Goal: Task Accomplishment & Management: Complete application form

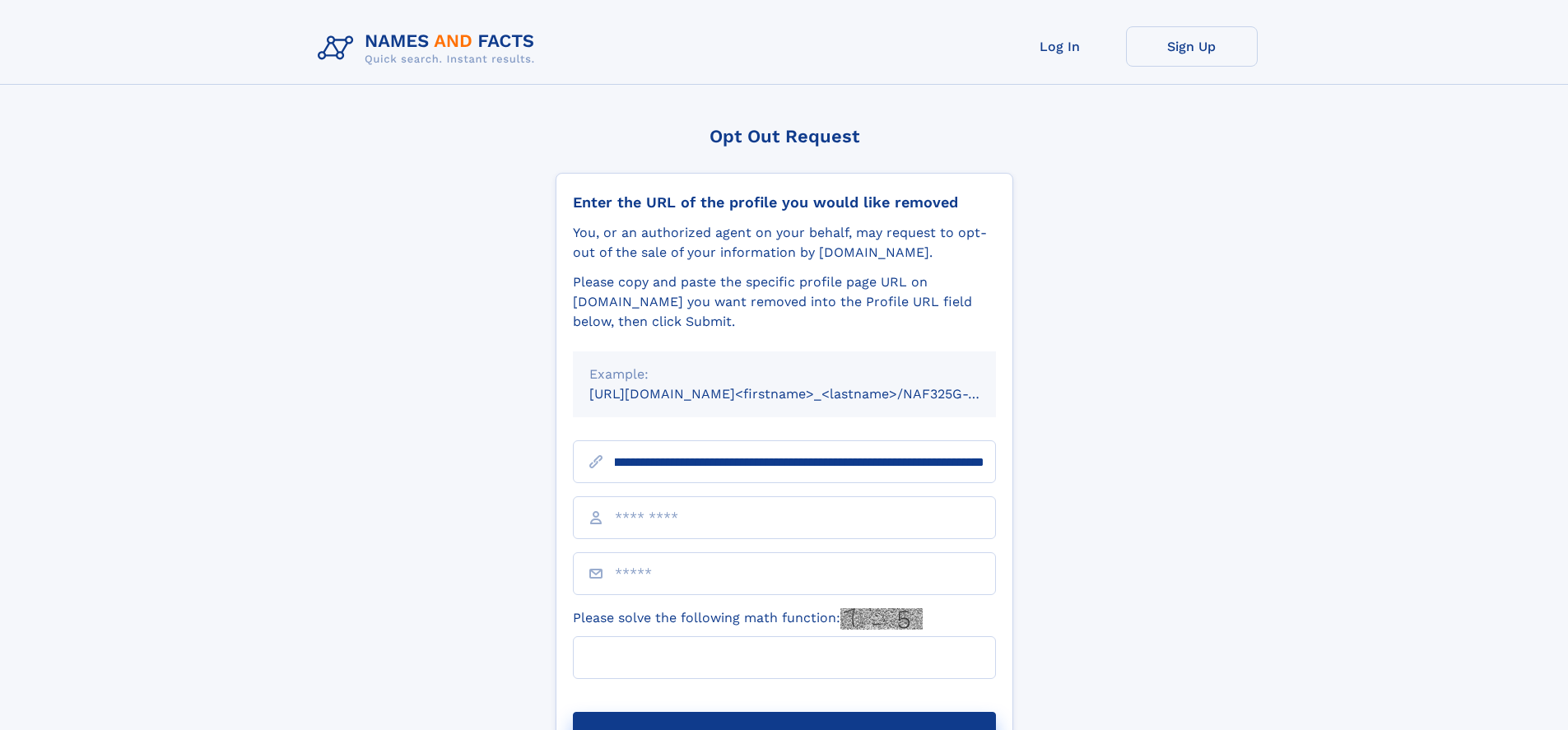
scroll to position [0, 182]
type input "**********"
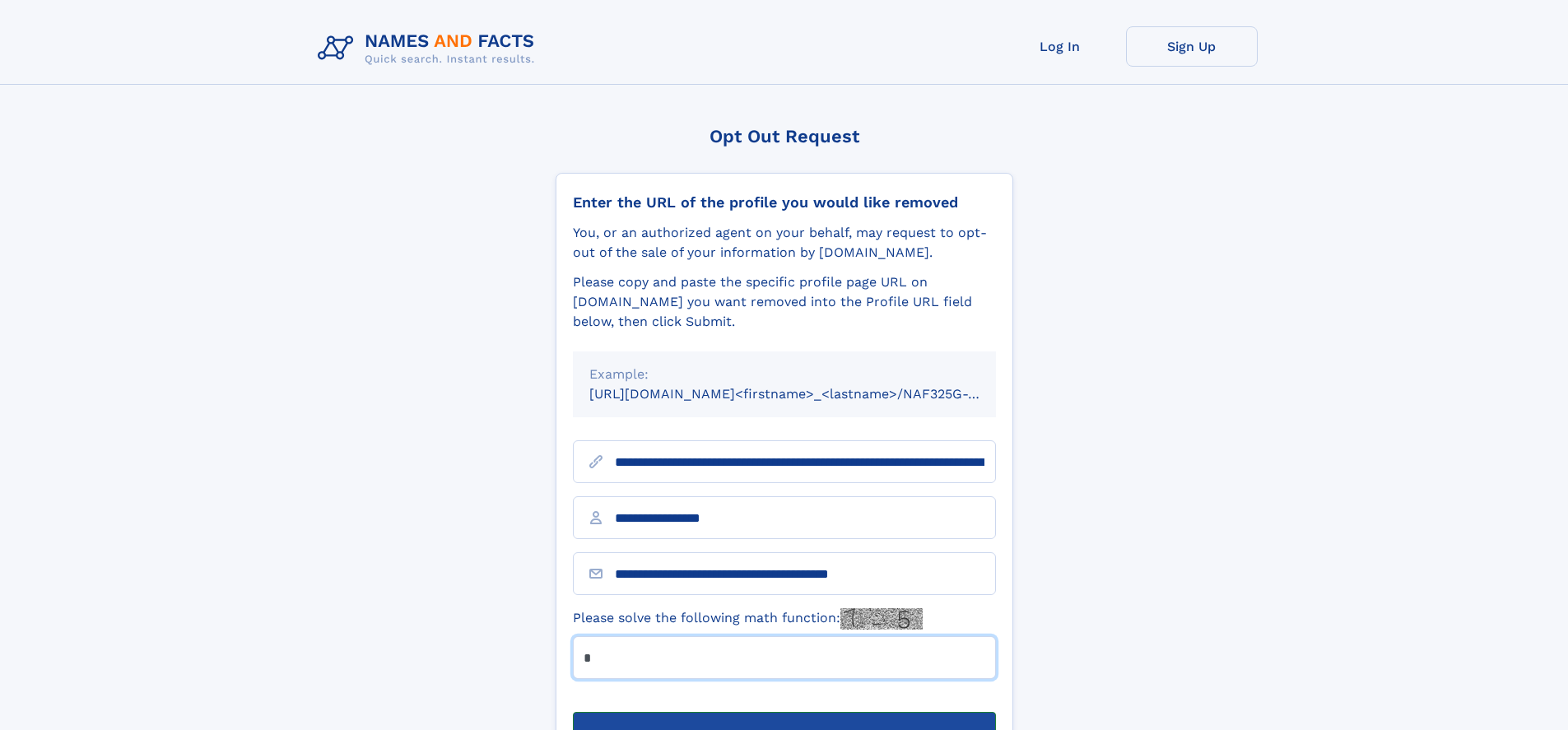
type input "*"
click at [783, 712] on button "Submit Opt Out Request" at bounding box center [784, 738] width 423 height 53
